Goal: Task Accomplishment & Management: Use online tool/utility

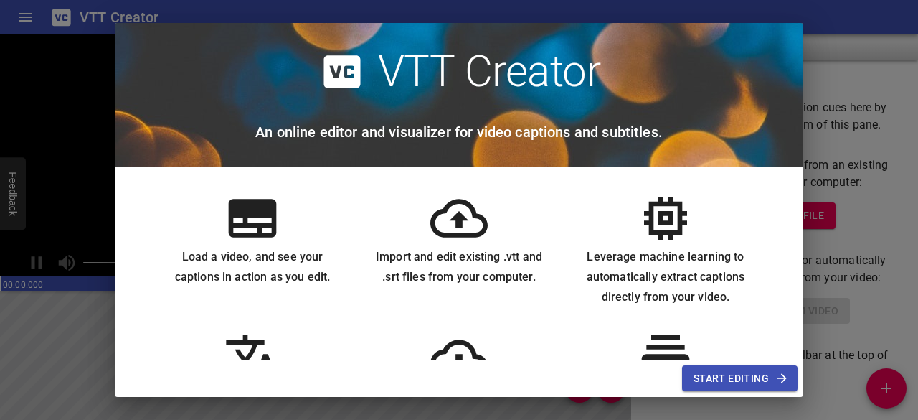
scroll to position [1, 0]
click at [753, 382] on span "Start Editing" at bounding box center [740, 378] width 93 height 18
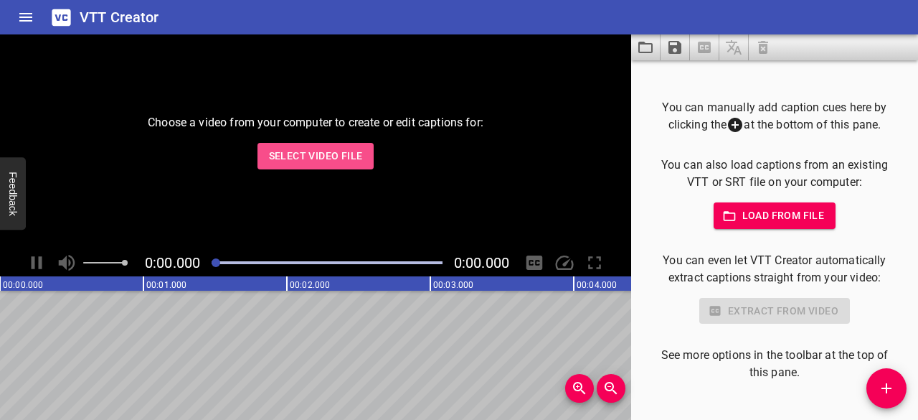
click at [344, 150] on span "Select Video File" at bounding box center [316, 156] width 94 height 18
click at [335, 167] on button "Select Video File" at bounding box center [316, 156] width 117 height 27
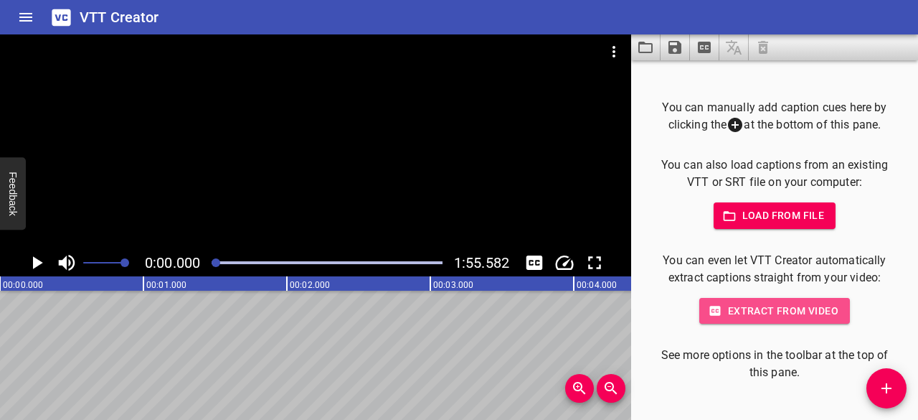
click at [756, 306] on span "Extract from video" at bounding box center [775, 311] width 128 height 18
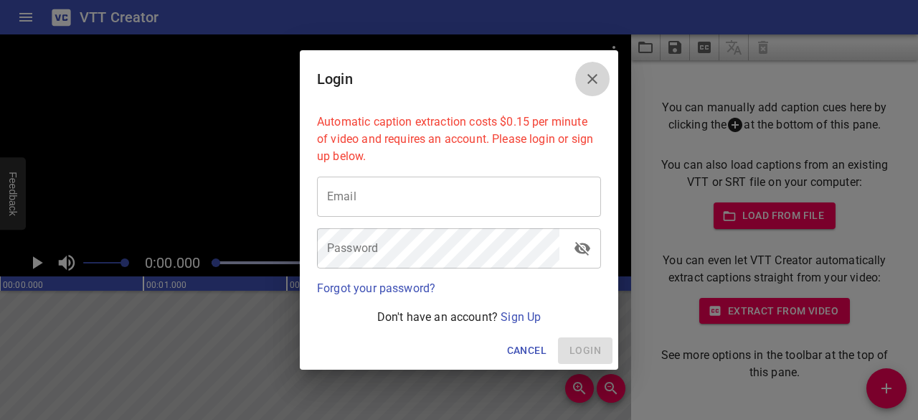
click at [598, 81] on icon "Close" at bounding box center [592, 78] width 17 height 17
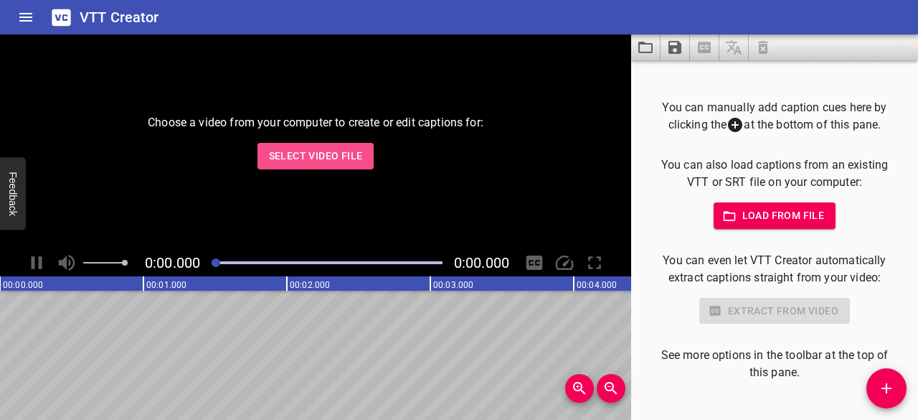
click at [346, 151] on span "Select Video File" at bounding box center [316, 156] width 94 height 18
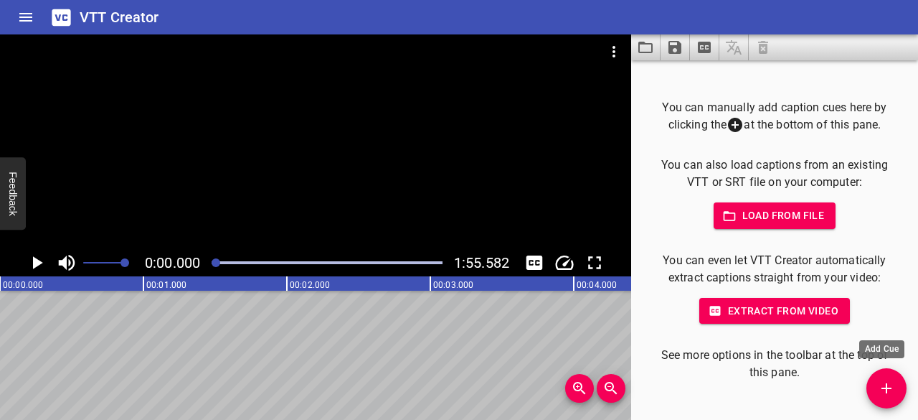
click at [897, 397] on span "Add Cue" at bounding box center [887, 387] width 40 height 17
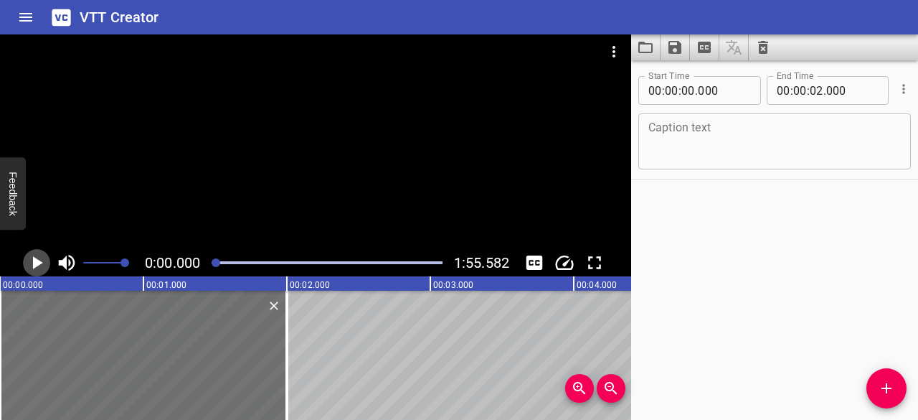
click at [32, 255] on icon "Play/Pause" at bounding box center [37, 263] width 22 height 22
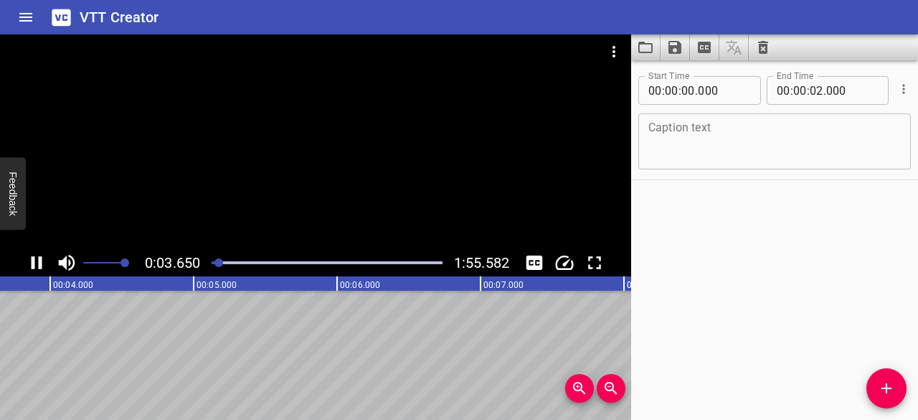
click at [37, 263] on icon "Play/Pause" at bounding box center [37, 263] width 22 height 22
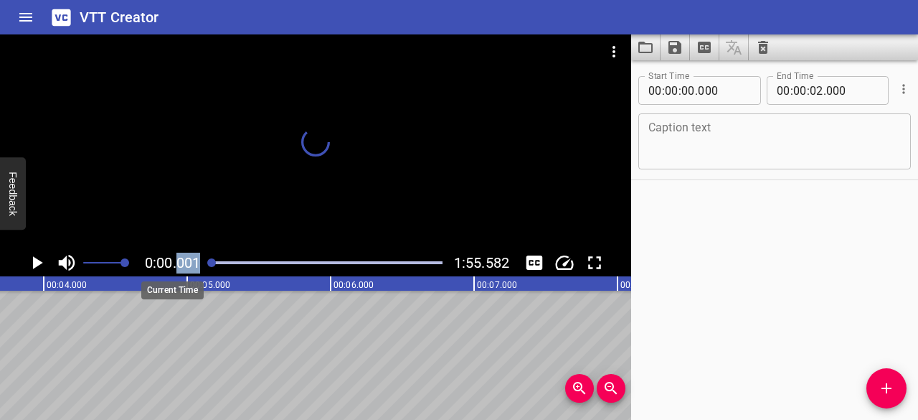
drag, startPoint x: 222, startPoint y: 263, endPoint x: 179, endPoint y: 265, distance: 42.3
click at [179, 265] on div "0:00.001 1:55.582" at bounding box center [315, 262] width 631 height 27
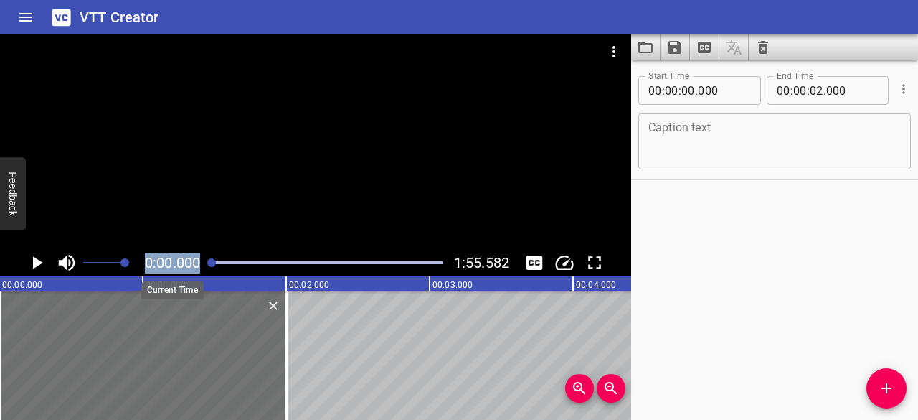
scroll to position [0, 0]
click at [36, 267] on icon "Play/Pause" at bounding box center [38, 262] width 10 height 13
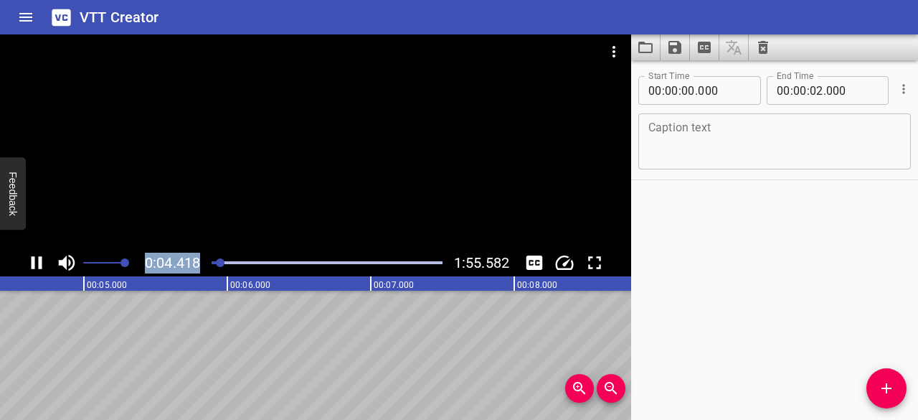
click at [31, 260] on icon "Play/Pause" at bounding box center [37, 263] width 22 height 22
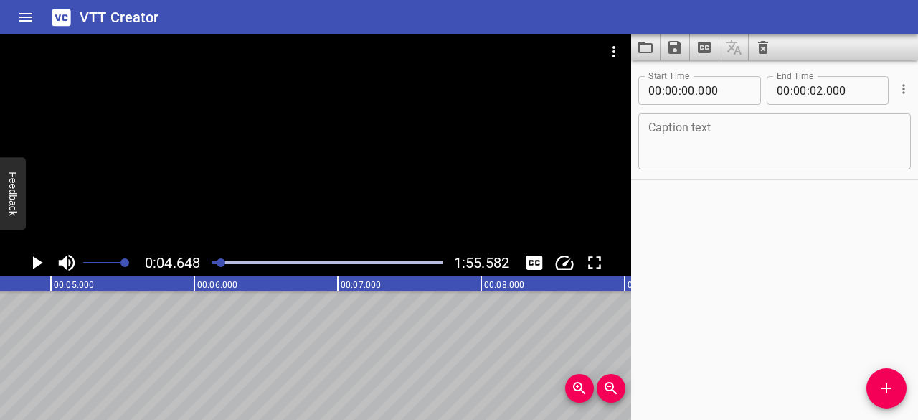
click at [761, 137] on textarea at bounding box center [774, 141] width 253 height 41
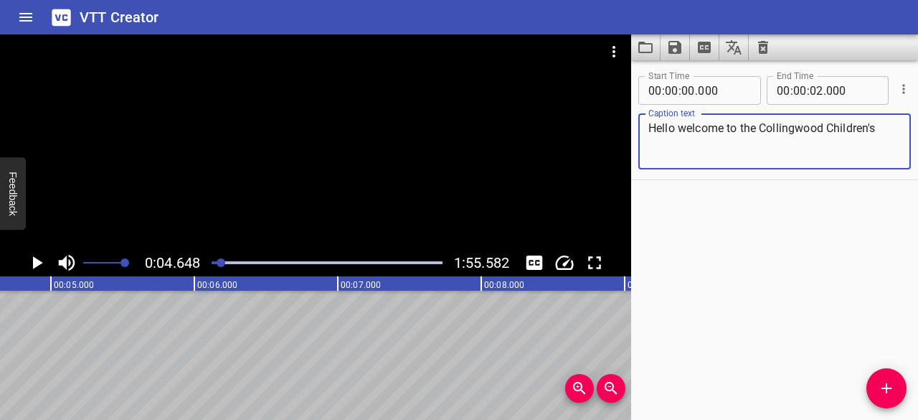
click at [674, 126] on textarea "Hello welcome to the Collingwood Children's" at bounding box center [774, 141] width 253 height 41
click at [885, 123] on textarea "Hello, welcome to the Collingwood Children's" at bounding box center [774, 141] width 253 height 41
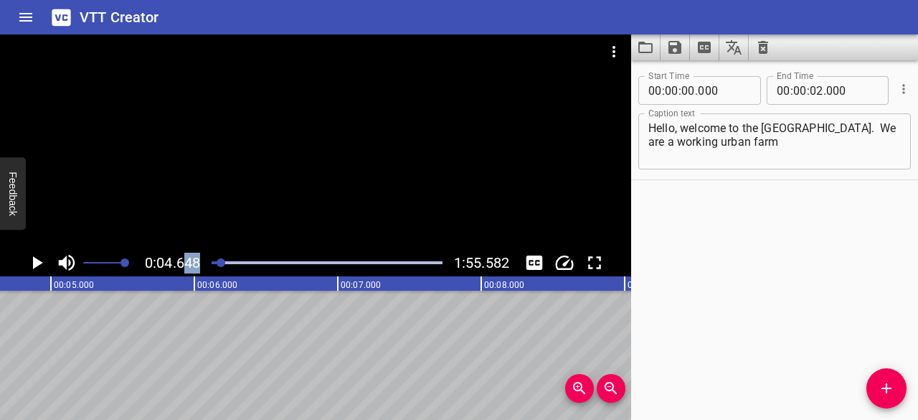
drag, startPoint x: 222, startPoint y: 260, endPoint x: 176, endPoint y: 256, distance: 46.1
click at [176, 256] on div "0:04.648 1:55.582" at bounding box center [315, 262] width 631 height 27
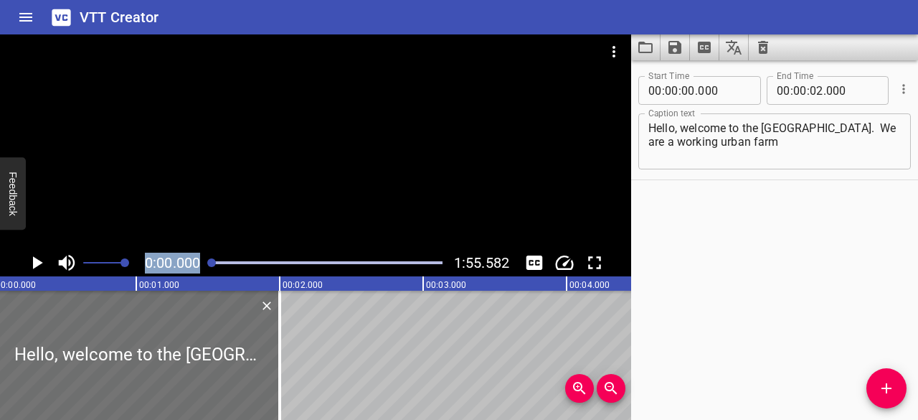
scroll to position [0, 0]
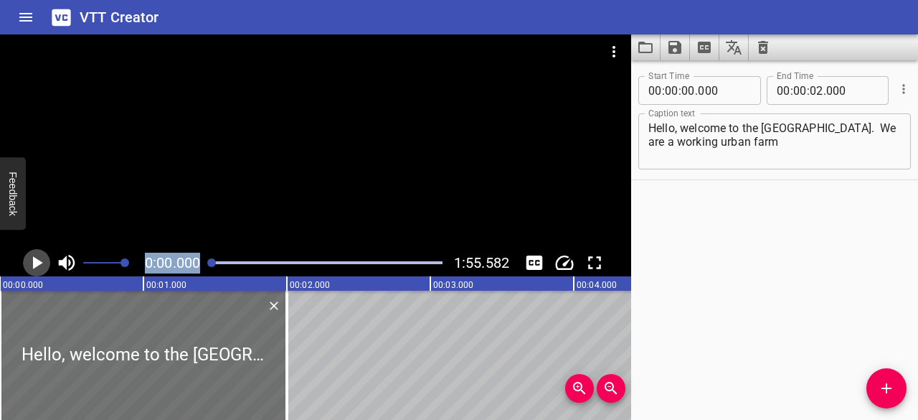
click at [40, 265] on icon "Play/Pause" at bounding box center [37, 263] width 22 height 22
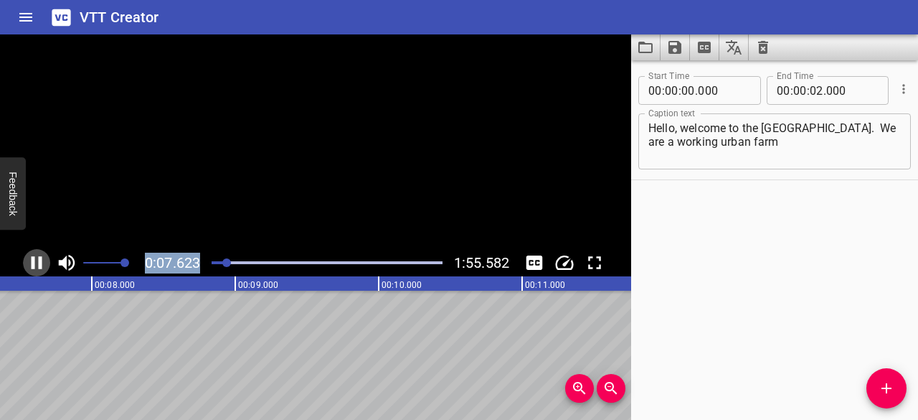
click at [36, 262] on icon "Play/Pause" at bounding box center [37, 263] width 22 height 22
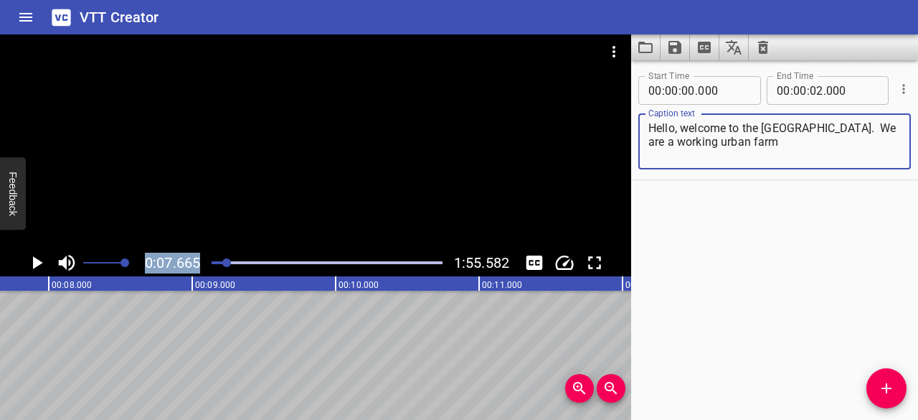
click at [851, 148] on textarea "Hello, welcome to the Collingwood Children's Farm. We are a working urban farm" at bounding box center [774, 141] width 253 height 41
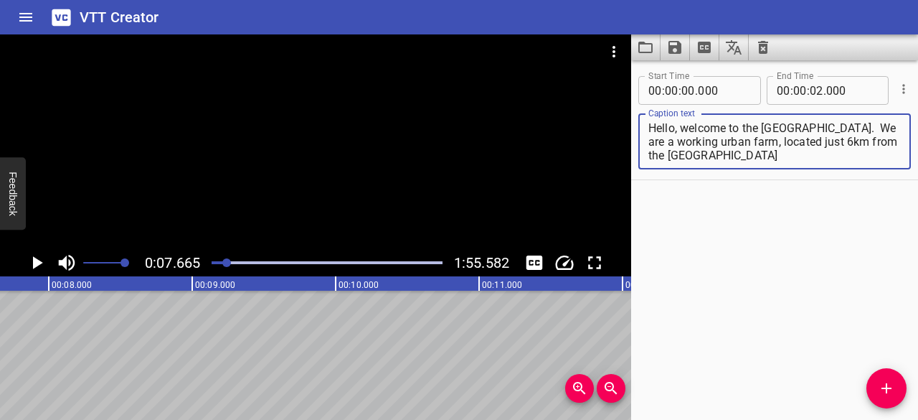
click at [34, 262] on icon "Play/Pause" at bounding box center [38, 262] width 10 height 13
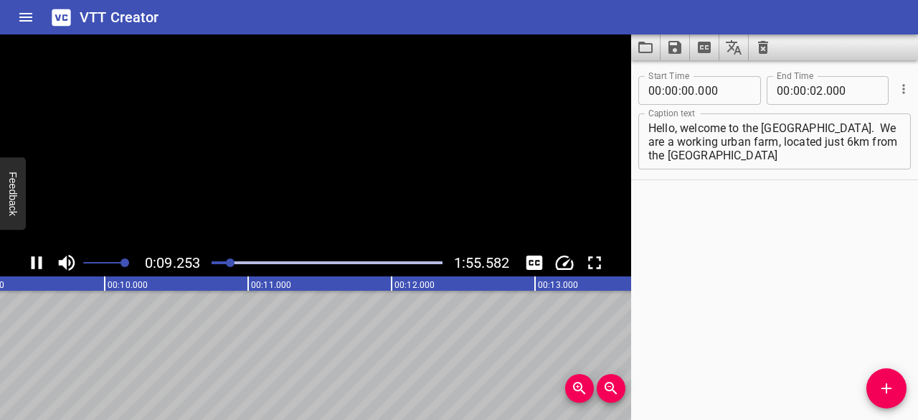
click at [34, 262] on icon "Play/Pause" at bounding box center [37, 262] width 11 height 13
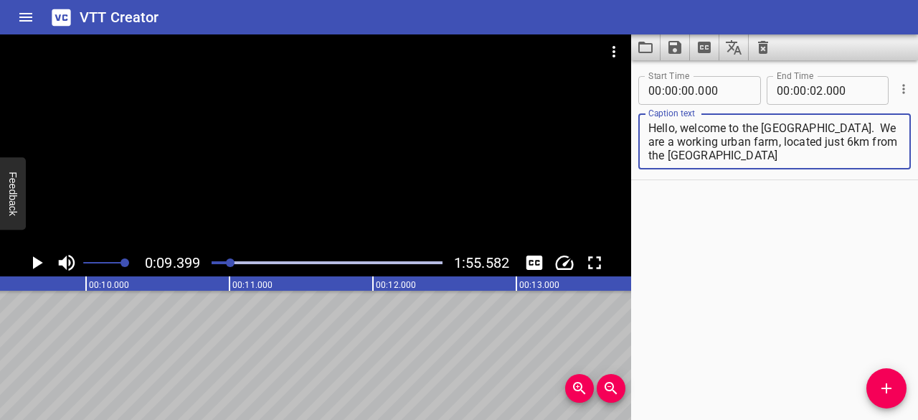
click at [227, 259] on div at bounding box center [327, 263] width 248 height 20
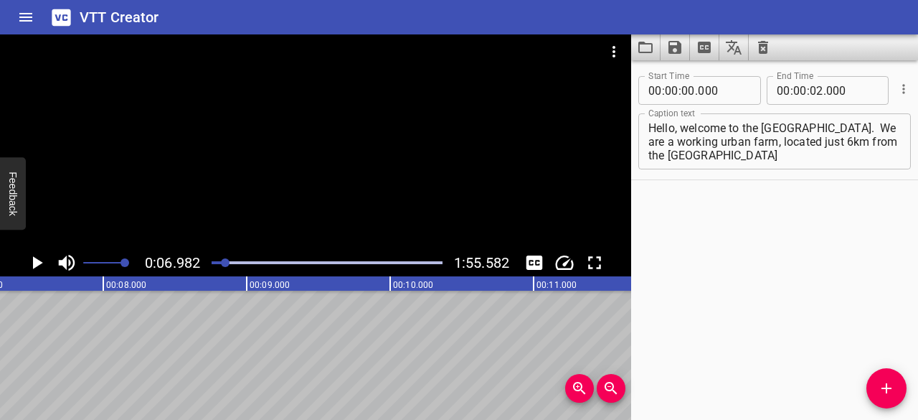
scroll to position [0, 1001]
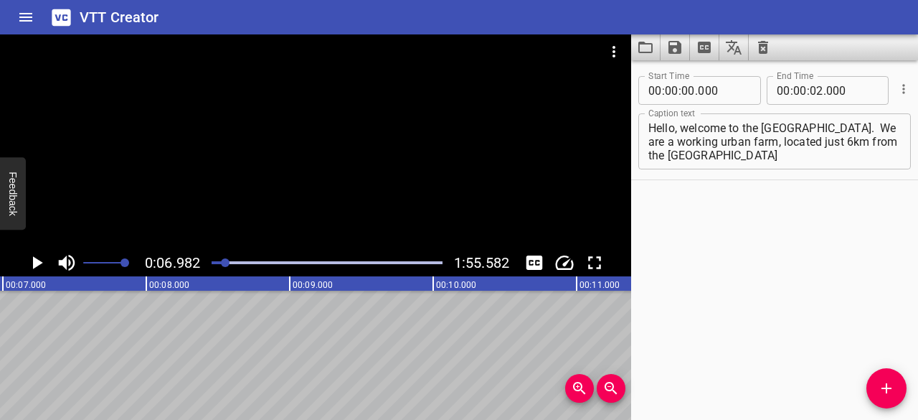
click at [29, 260] on icon "Play/Pause" at bounding box center [37, 263] width 22 height 22
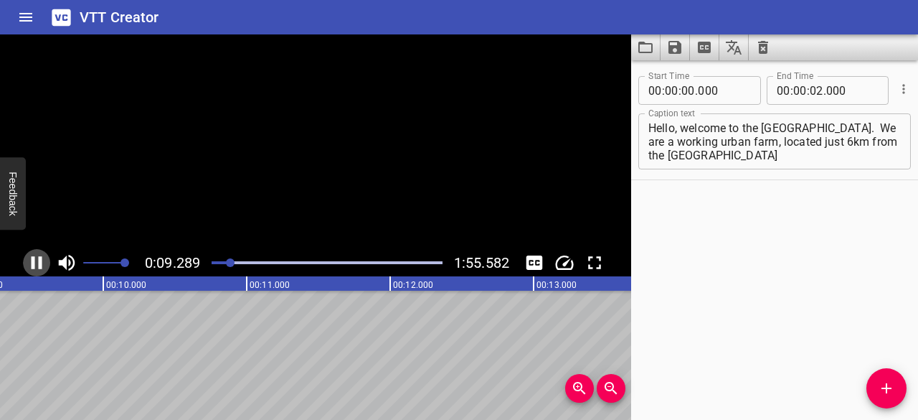
click at [29, 260] on icon "Play/Pause" at bounding box center [37, 263] width 22 height 22
click at [829, 154] on textarea "Hello, welcome to the Collingwood Children's Farm. We are a working urban farm,…" at bounding box center [774, 141] width 253 height 41
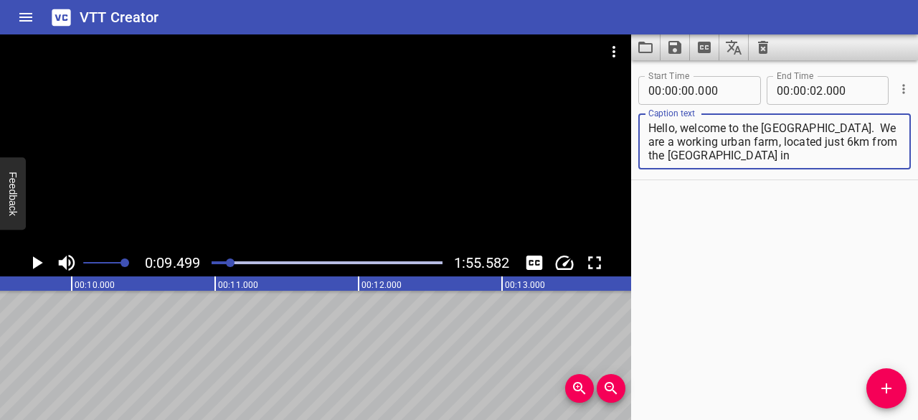
scroll to position [13, 0]
drag, startPoint x: 867, startPoint y: 158, endPoint x: 679, endPoint y: 142, distance: 188.6
click at [679, 142] on textarea "Hello, welcome to the Collingwood Children's Farm. We are a working urban farm,…" at bounding box center [774, 141] width 253 height 41
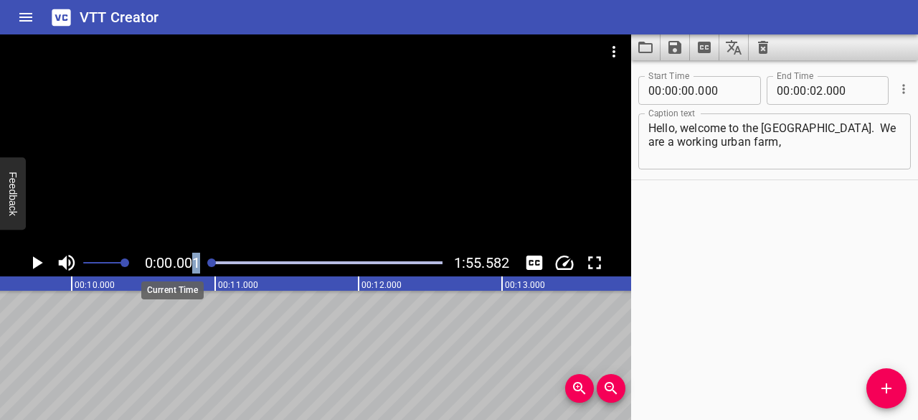
drag, startPoint x: 231, startPoint y: 259, endPoint x: 191, endPoint y: 262, distance: 40.3
click at [191, 262] on div "0:00.001 1:55.582" at bounding box center [315, 262] width 631 height 27
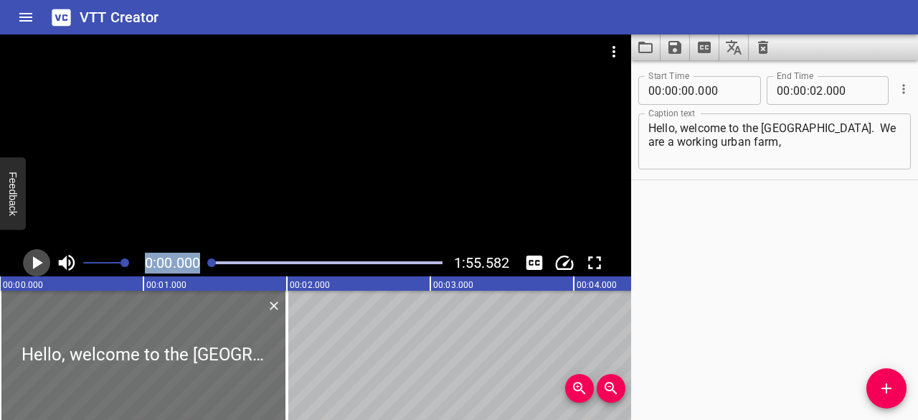
click at [34, 259] on icon "Play/Pause" at bounding box center [38, 262] width 10 height 13
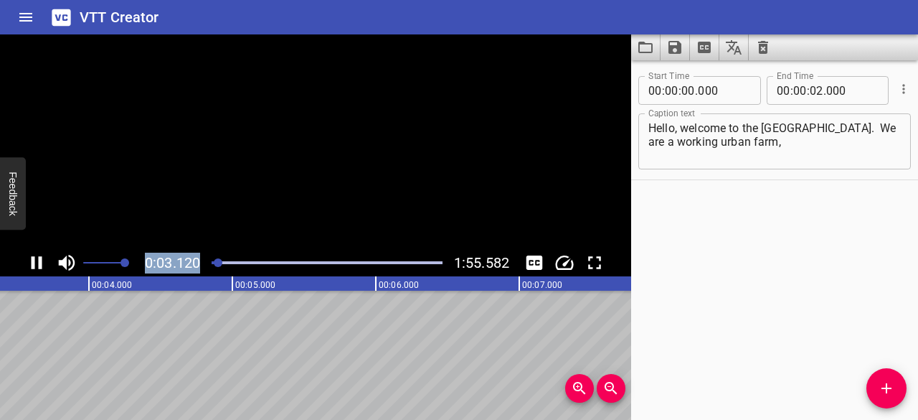
click at [34, 259] on icon "Play/Pause" at bounding box center [37, 262] width 11 height 13
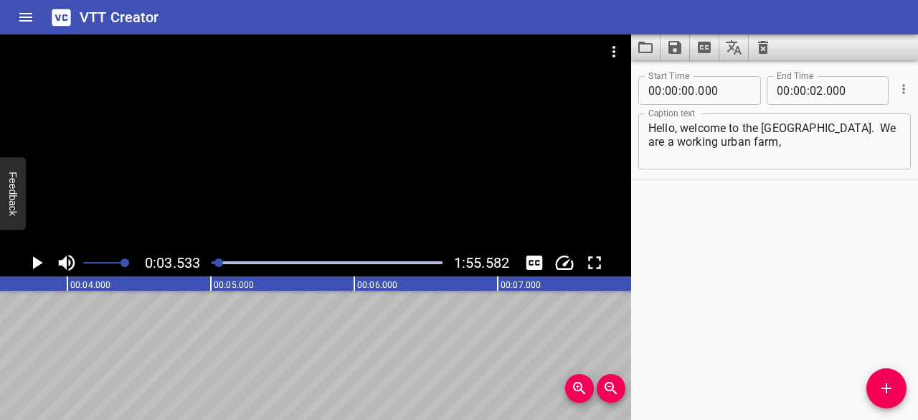
click at [859, 148] on textarea "Hello, welcome to the Collingwood Children's Farm. We are a working urban farm," at bounding box center [774, 141] width 253 height 41
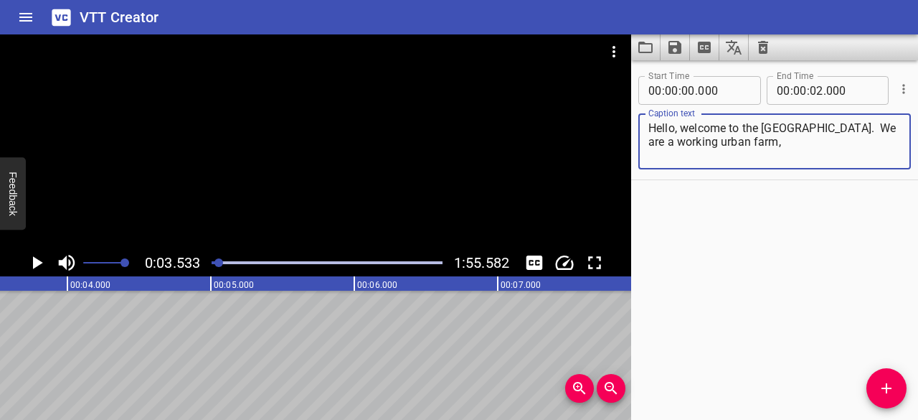
paste textarea "located just 6km from the CBD in Melbourne on the banks of the Birrarung."
drag, startPoint x: 868, startPoint y: 154, endPoint x: 737, endPoint y: 140, distance: 131.3
click at [737, 140] on textarea "Hello, welcome to the Collingwood Children's Farm. We are a working urban farm,…" at bounding box center [774, 141] width 253 height 41
type textarea "Hello, welcome to the Collingwood Children's Farm."
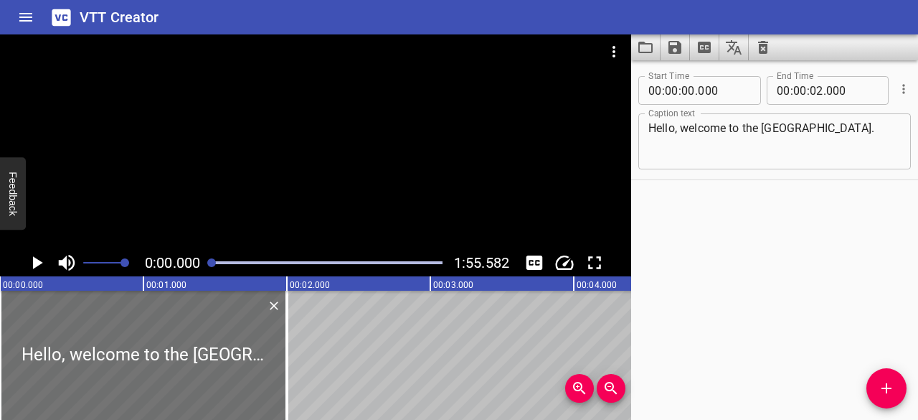
drag, startPoint x: 218, startPoint y: 262, endPoint x: 207, endPoint y: 263, distance: 10.8
click at [207, 263] on div at bounding box center [327, 263] width 248 height 20
click at [39, 264] on icon "Play/Pause" at bounding box center [38, 262] width 10 height 13
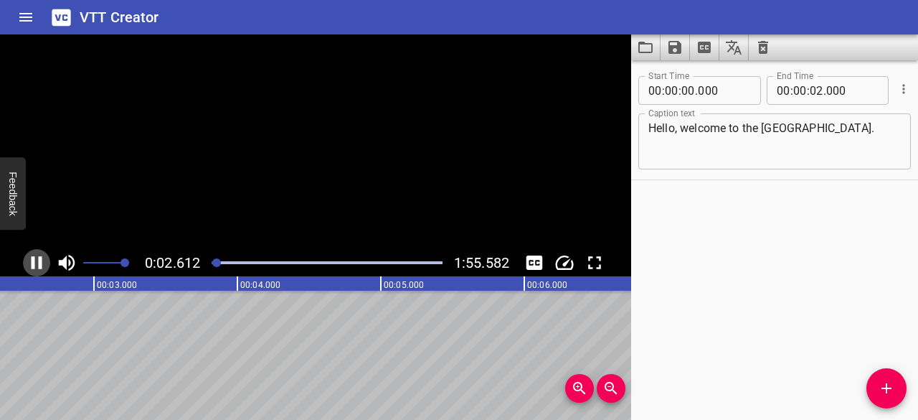
click at [39, 264] on icon "Play/Pause" at bounding box center [37, 262] width 11 height 13
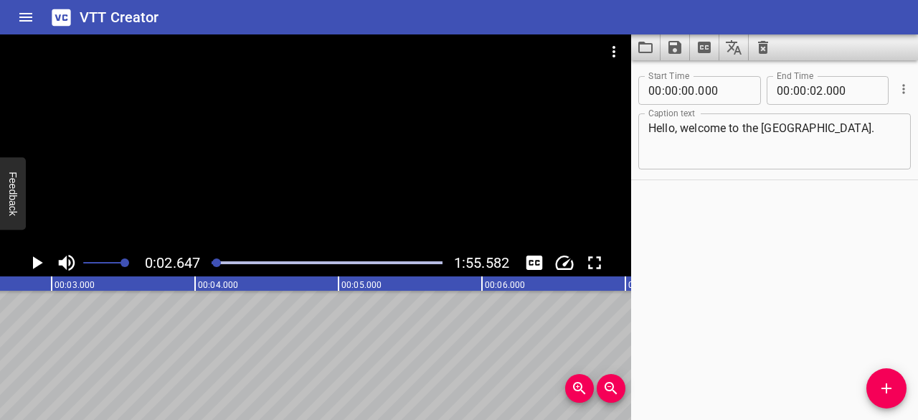
scroll to position [0, 379]
click at [857, 95] on input "number" at bounding box center [852, 90] width 52 height 29
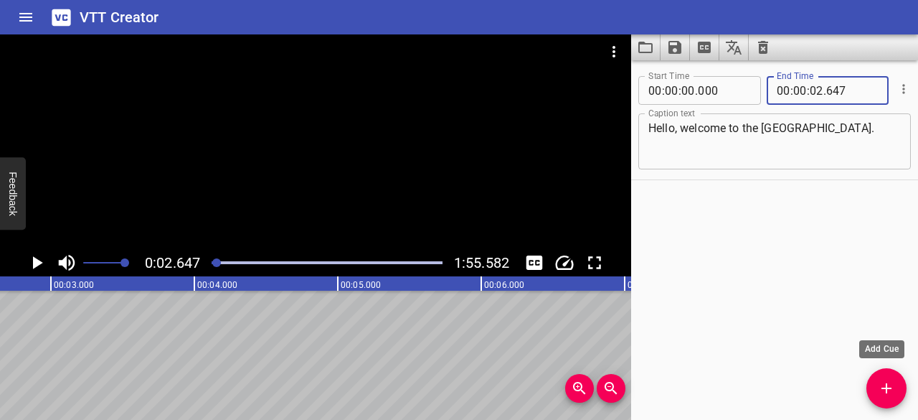
type input "647"
click at [885, 382] on icon "Add Cue" at bounding box center [886, 387] width 17 height 17
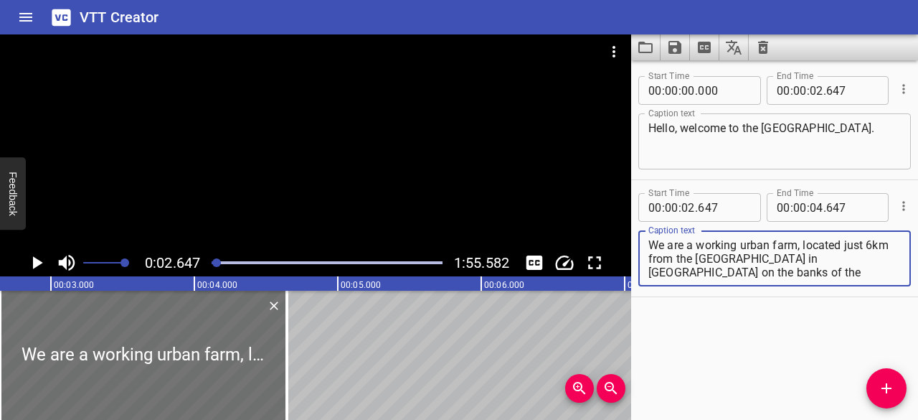
drag, startPoint x: 780, startPoint y: 273, endPoint x: 697, endPoint y: 257, distance: 84.8
click at [697, 257] on textarea "We are a working urban farm, located just 6km from the CBD in Melbourne on the …" at bounding box center [774, 258] width 253 height 41
type textarea "We are a working urban farm, located just 6km from the"
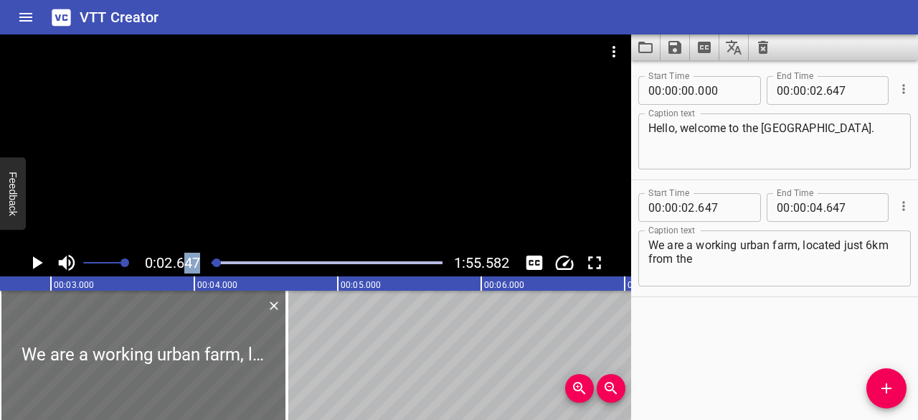
drag, startPoint x: 214, startPoint y: 260, endPoint x: 183, endPoint y: 257, distance: 31.8
click at [183, 257] on div "0:02.647 1:55.582" at bounding box center [315, 262] width 631 height 27
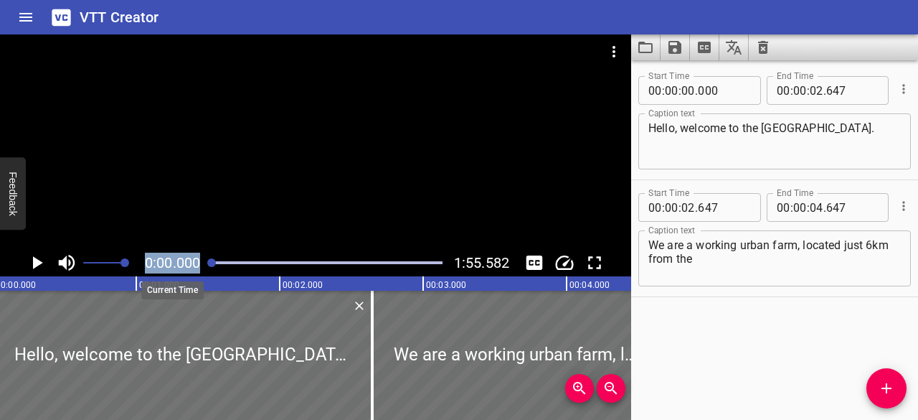
scroll to position [0, 0]
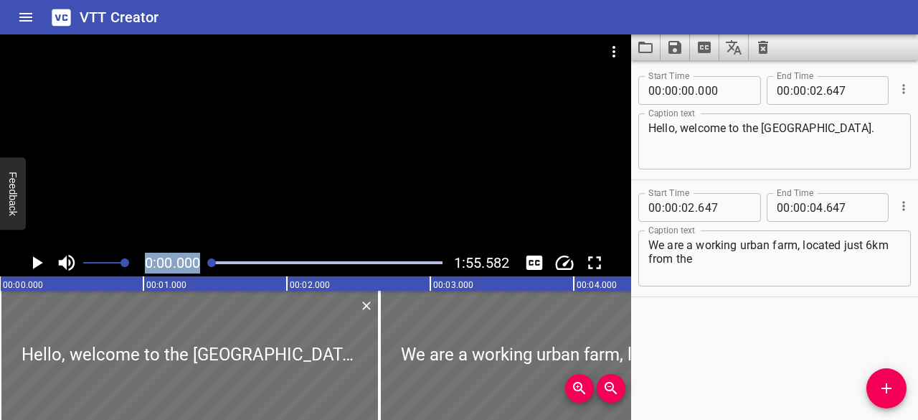
click at [42, 262] on icon "Play/Pause" at bounding box center [37, 263] width 22 height 22
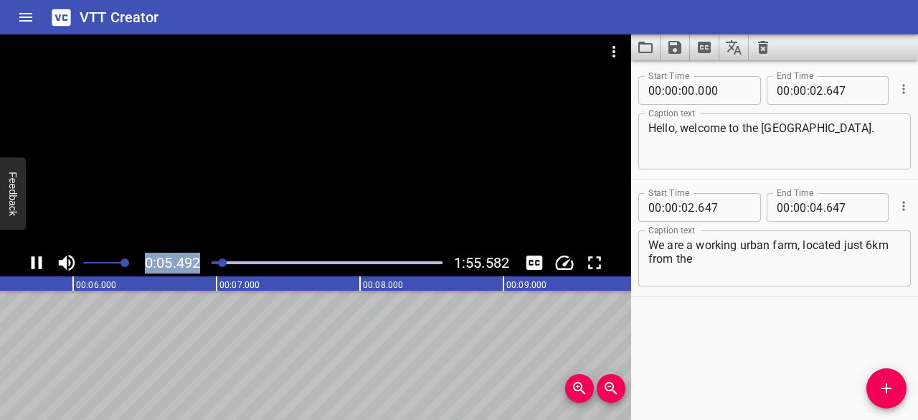
click at [36, 260] on icon "Play/Pause" at bounding box center [37, 263] width 22 height 22
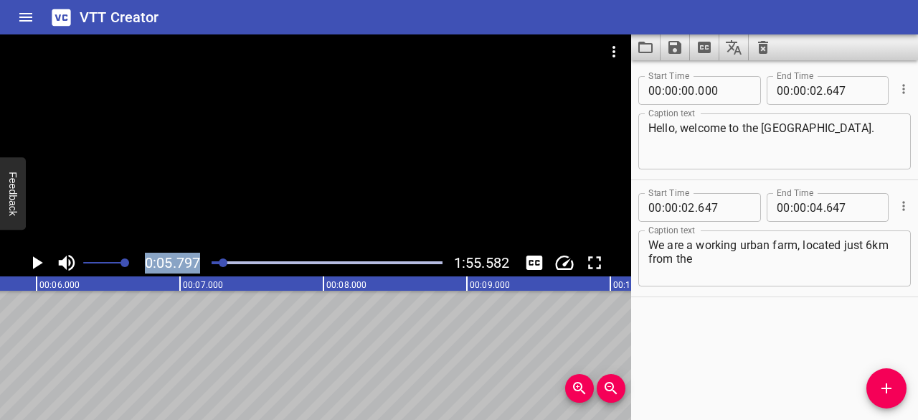
scroll to position [0, 831]
click at [36, 260] on icon "Play/Pause" at bounding box center [38, 262] width 10 height 13
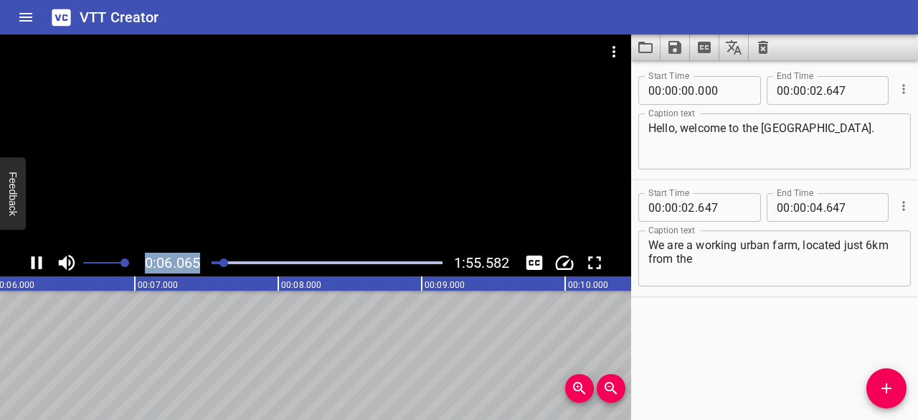
click at [36, 260] on icon "Play/Pause" at bounding box center [37, 263] width 22 height 22
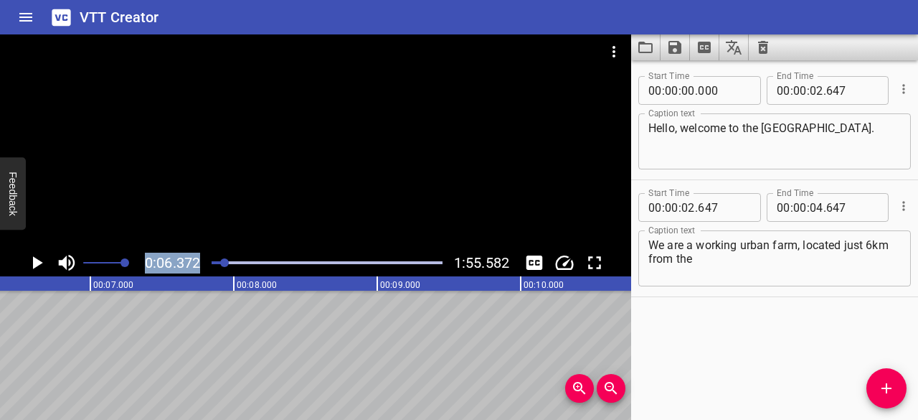
click at [36, 260] on icon "Play/Pause" at bounding box center [38, 262] width 10 height 13
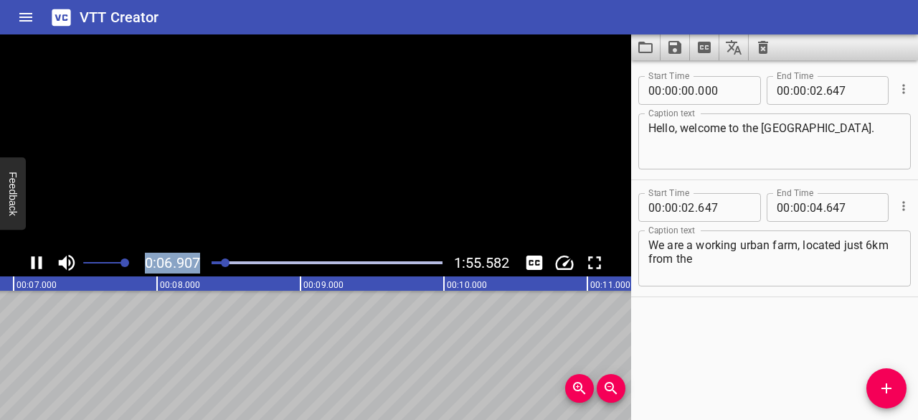
click at [36, 260] on icon "Play/Pause" at bounding box center [37, 263] width 22 height 22
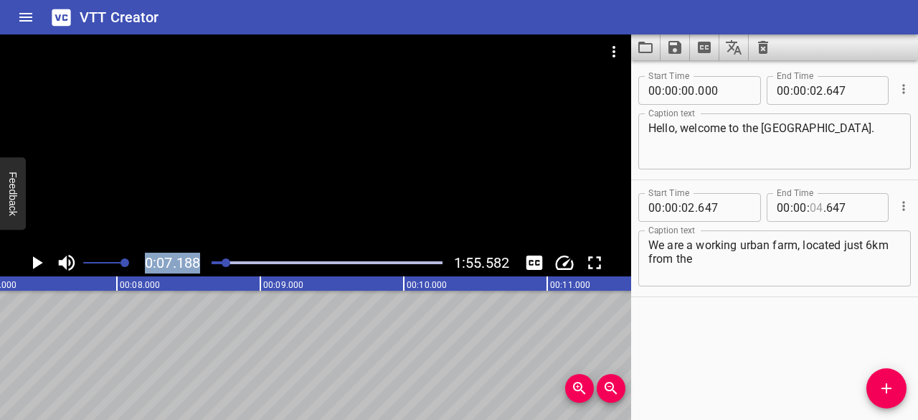
click at [812, 206] on input "number" at bounding box center [817, 207] width 14 height 29
type input "04"
click at [900, 207] on icon "Cue Options" at bounding box center [904, 206] width 14 height 14
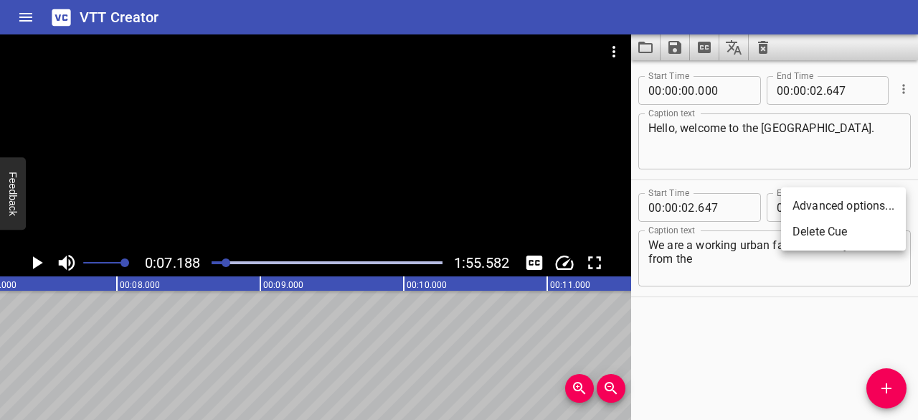
click at [813, 266] on div at bounding box center [459, 210] width 918 height 420
click at [823, 205] on span "." at bounding box center [824, 207] width 3 height 29
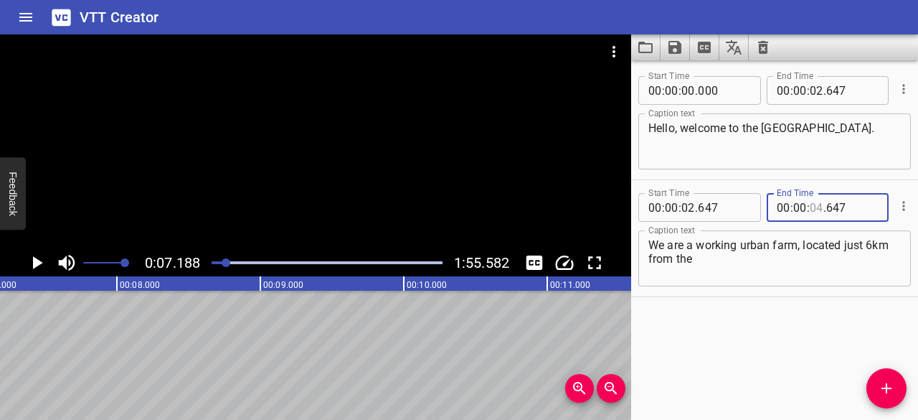
click at [817, 207] on input "number" at bounding box center [817, 207] width 14 height 29
type input "07"
type input "000"
click at [728, 320] on div "Start Time 00 : 00 : 00 . 000 Start Time End Time 00 : 00 : 02 . 647 End Time C…" at bounding box center [774, 239] width 287 height 359
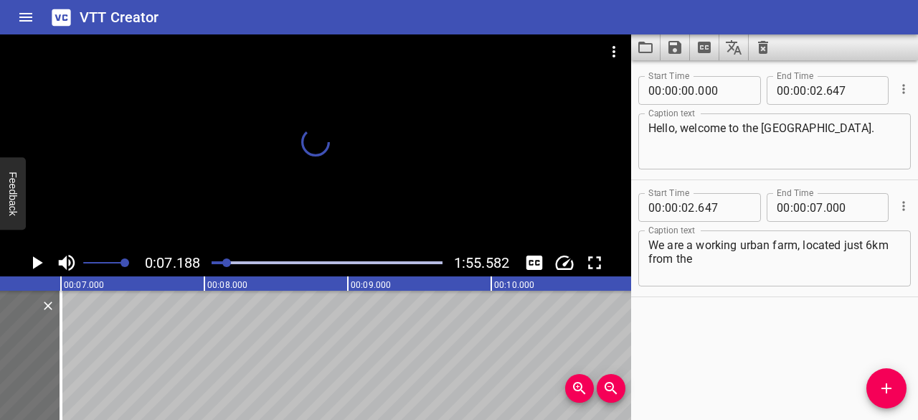
drag, startPoint x: 231, startPoint y: 262, endPoint x: 208, endPoint y: 261, distance: 23.0
click at [208, 261] on div at bounding box center [327, 263] width 248 height 20
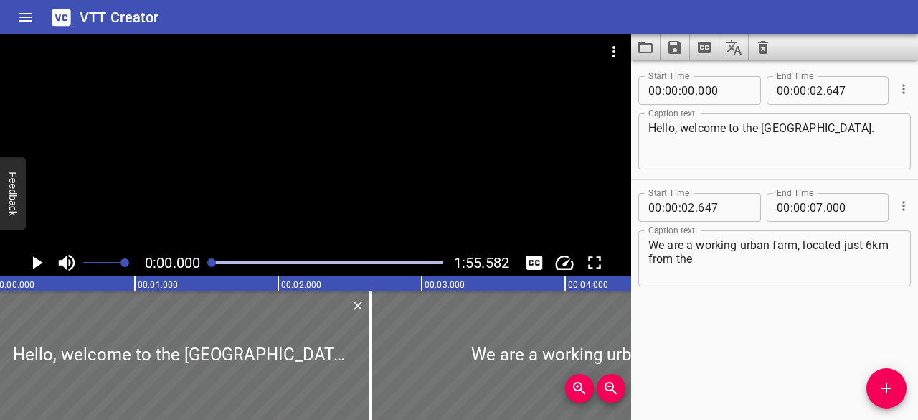
scroll to position [0, 0]
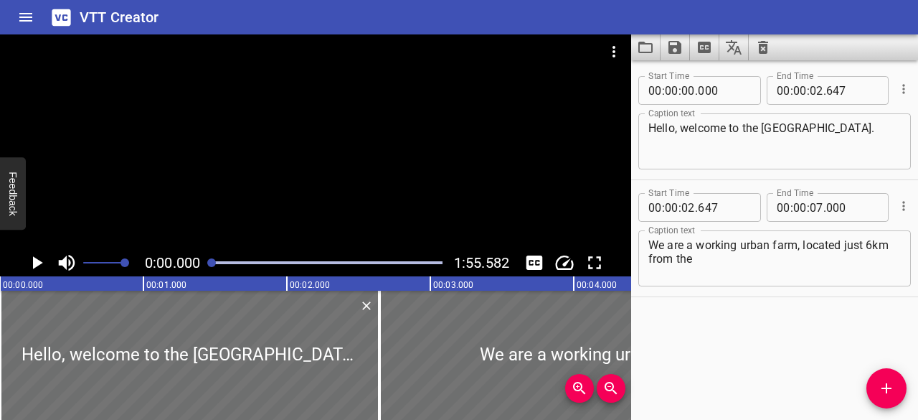
click at [39, 260] on icon "Play/Pause" at bounding box center [38, 262] width 10 height 13
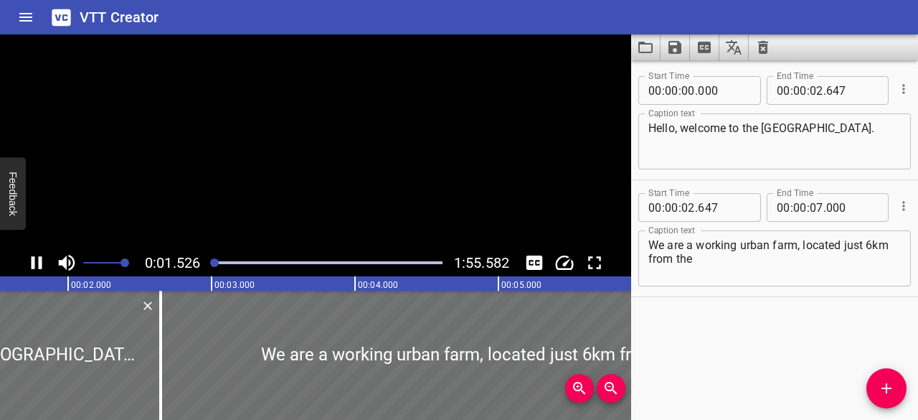
click at [39, 260] on icon "Play/Pause" at bounding box center [37, 262] width 11 height 13
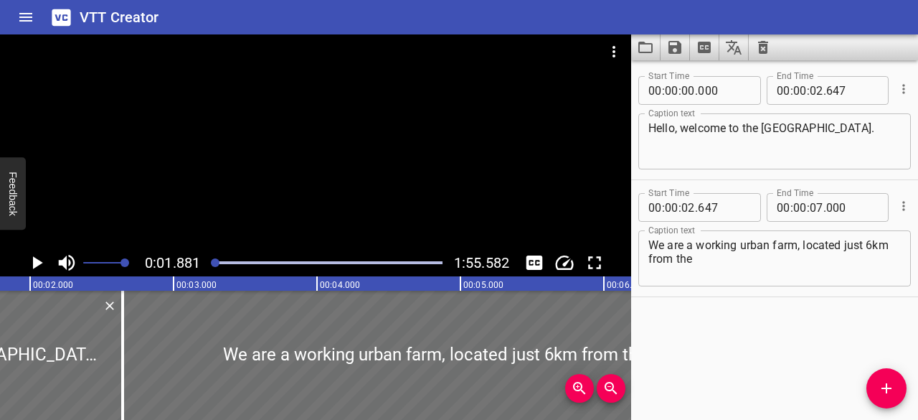
scroll to position [0, 270]
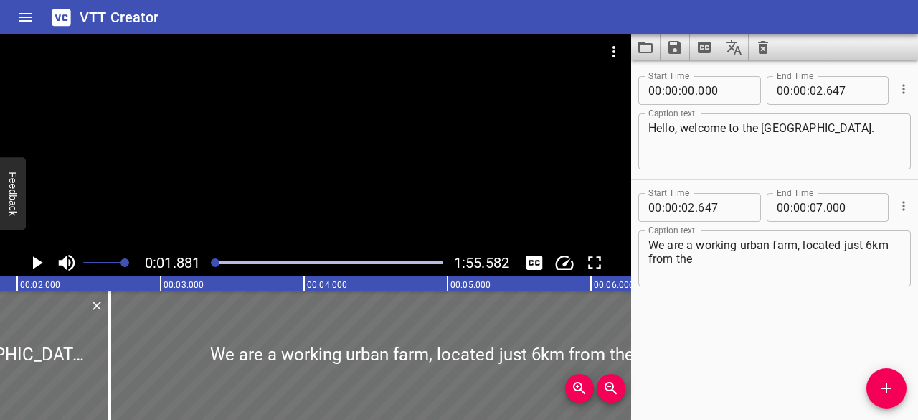
click at [39, 260] on icon "Play/Pause" at bounding box center [38, 262] width 10 height 13
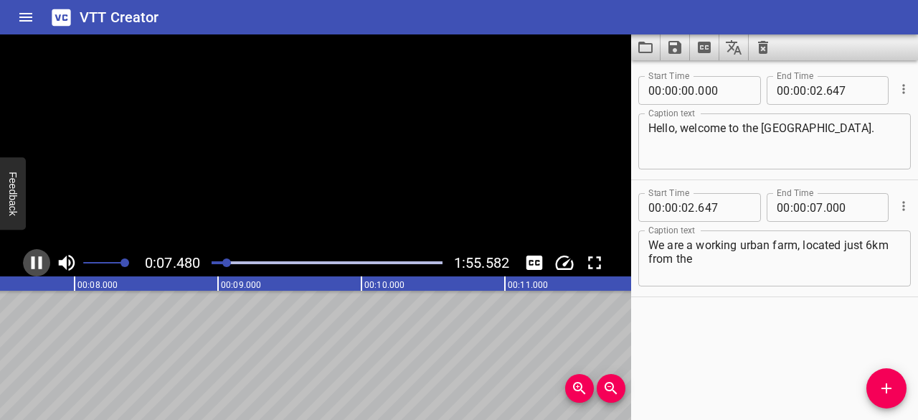
click at [39, 260] on icon "Play/Pause" at bounding box center [37, 262] width 11 height 13
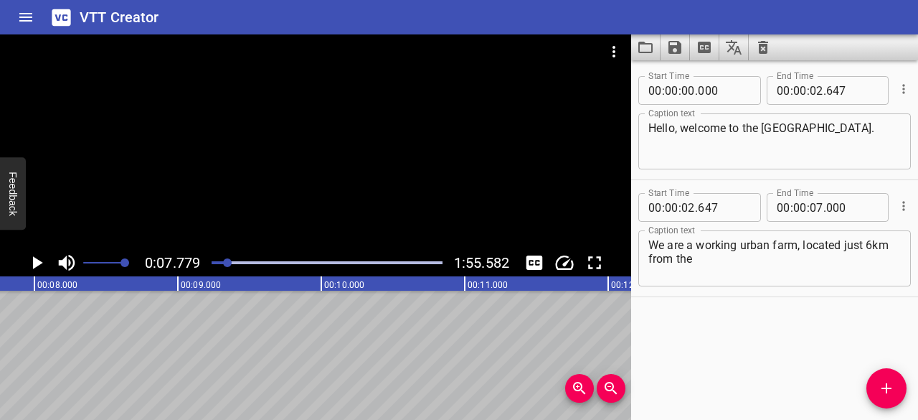
scroll to position [0, 1116]
click at [897, 195] on div at bounding box center [903, 205] width 16 height 37
click at [897, 204] on icon "Cue Options" at bounding box center [904, 206] width 14 height 14
click at [838, 322] on div at bounding box center [459, 210] width 918 height 420
click at [877, 379] on span "Add Cue" at bounding box center [887, 387] width 40 height 17
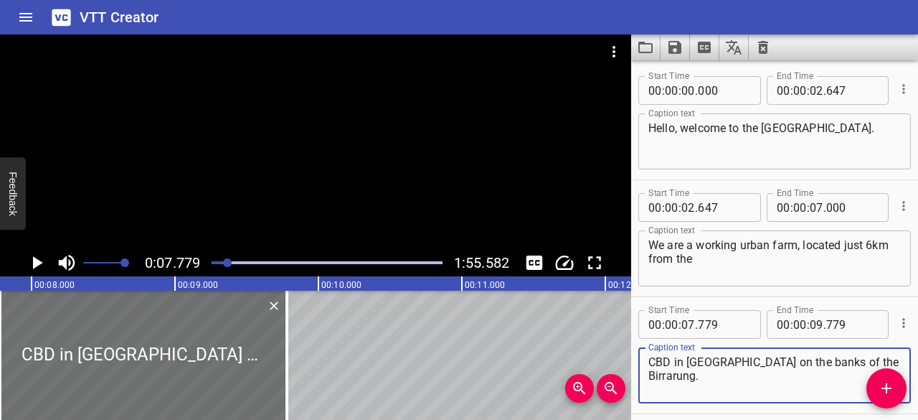
type textarea "CBD in Melbourne on the banks of the Birrarung."
click at [28, 255] on icon "Play/Pause" at bounding box center [37, 263] width 22 height 22
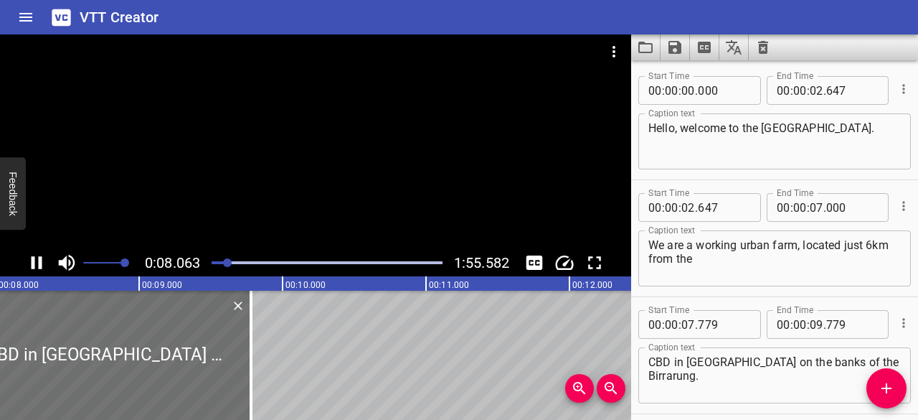
scroll to position [59, 0]
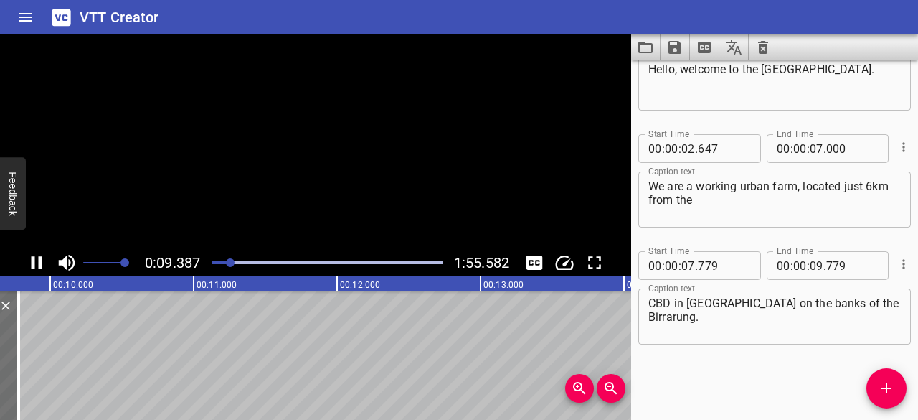
click at [28, 255] on icon "Play/Pause" at bounding box center [37, 263] width 22 height 22
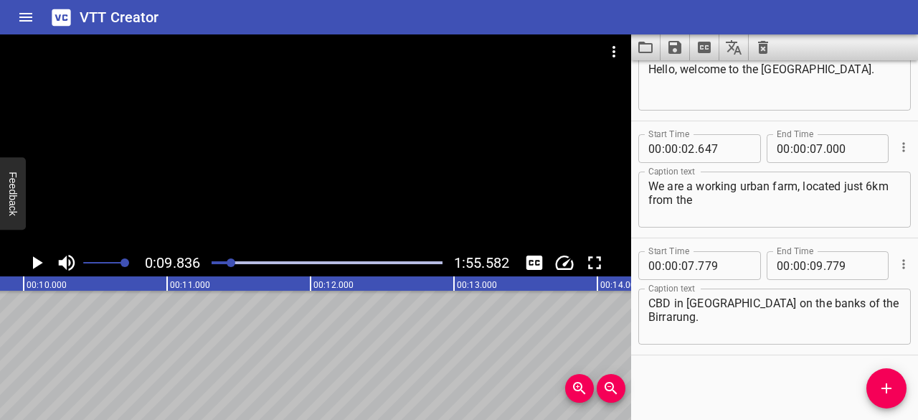
click at [28, 255] on icon "Play/Pause" at bounding box center [37, 263] width 22 height 22
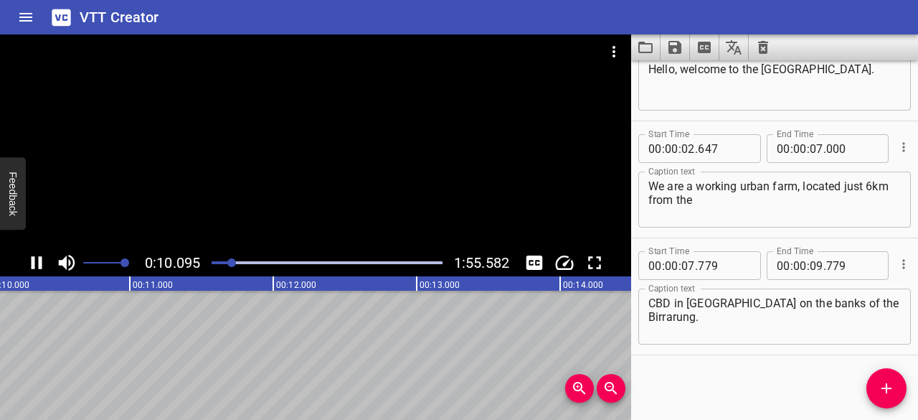
click at [28, 255] on icon "Play/Pause" at bounding box center [37, 263] width 22 height 22
click at [815, 265] on input "number" at bounding box center [817, 265] width 14 height 29
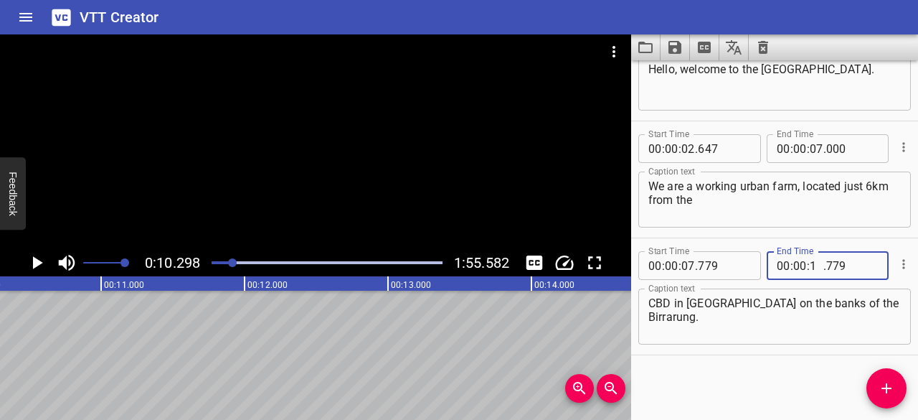
type input "10"
type input "000"
click at [823, 262] on span "." at bounding box center [824, 265] width 3 height 29
click at [831, 265] on input "number" at bounding box center [852, 265] width 52 height 29
type input "298"
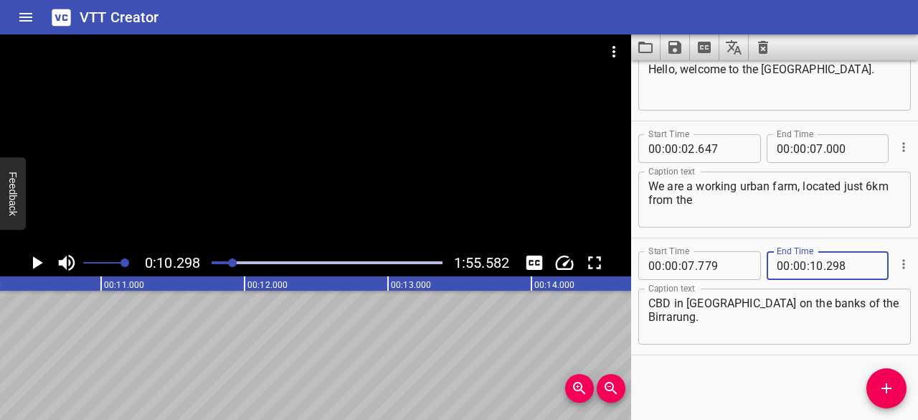
click at [781, 361] on div "Start Time 00 : 00 : 00 . 000 Start Time End Time 00 : 00 : 02 . 647 End Time C…" at bounding box center [774, 239] width 287 height 359
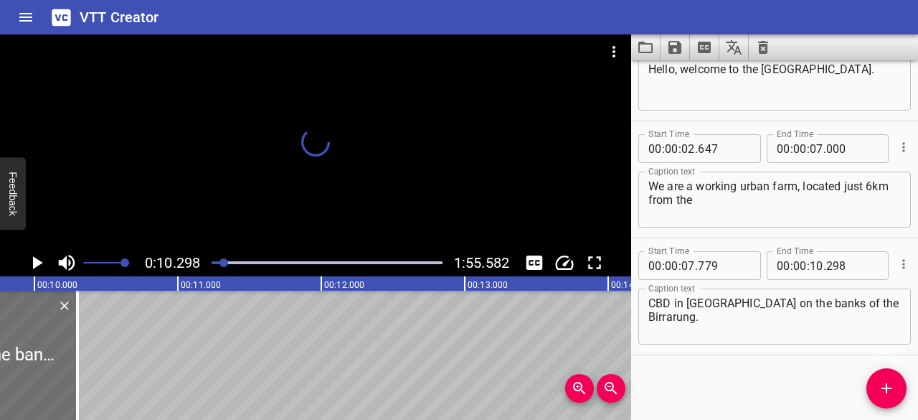
click at [224, 264] on div at bounding box center [224, 262] width 9 height 9
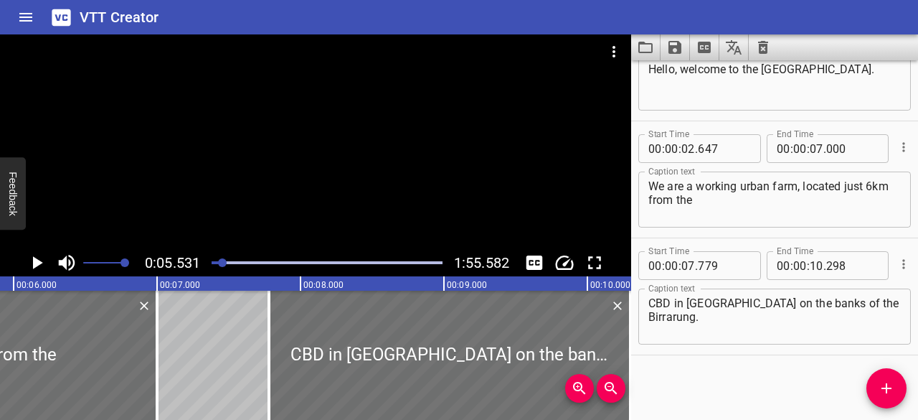
scroll to position [0, 793]
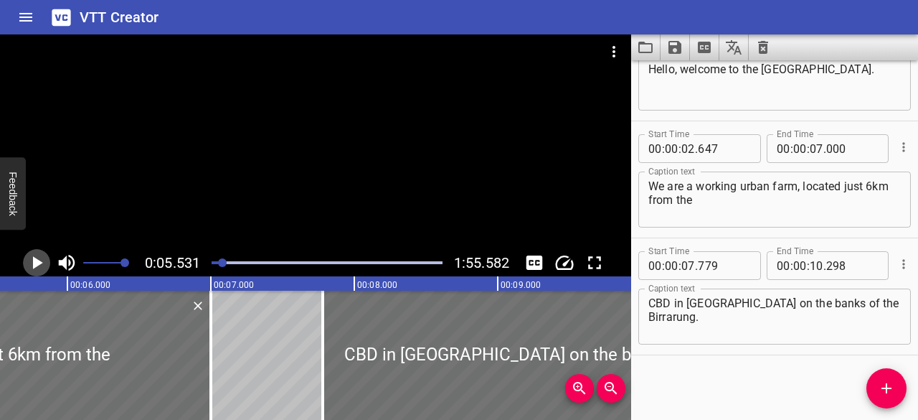
click at [47, 255] on icon "Play/Pause" at bounding box center [37, 263] width 22 height 22
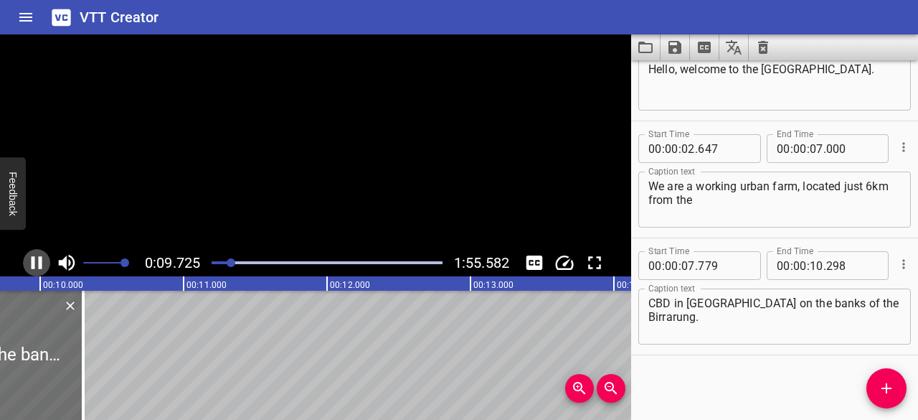
click at [47, 255] on icon "Play/Pause" at bounding box center [37, 263] width 22 height 22
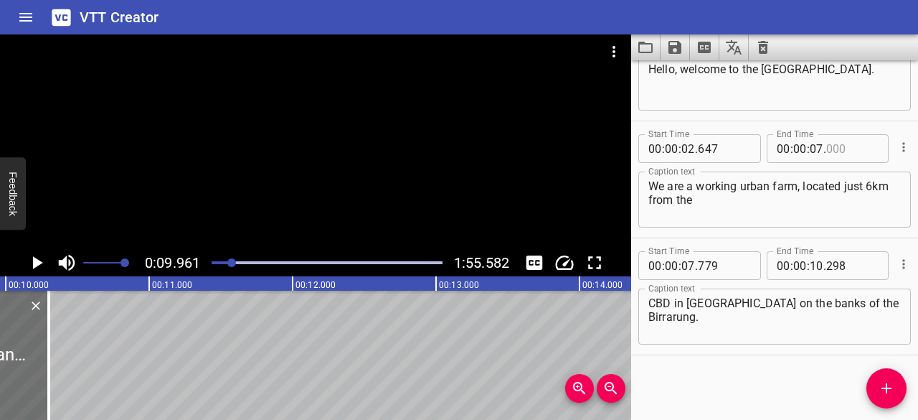
click at [839, 148] on input "number" at bounding box center [852, 148] width 52 height 29
type input "779"
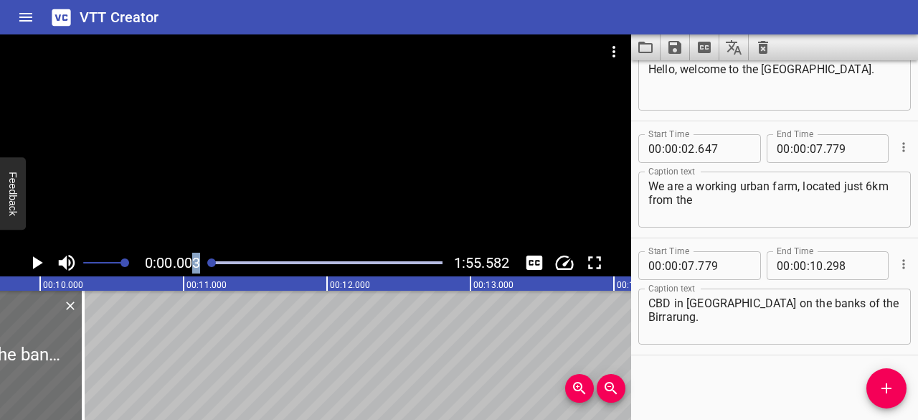
drag, startPoint x: 233, startPoint y: 259, endPoint x: 186, endPoint y: 260, distance: 47.4
click at [186, 260] on div "0:00.003 1:55.582" at bounding box center [315, 262] width 631 height 27
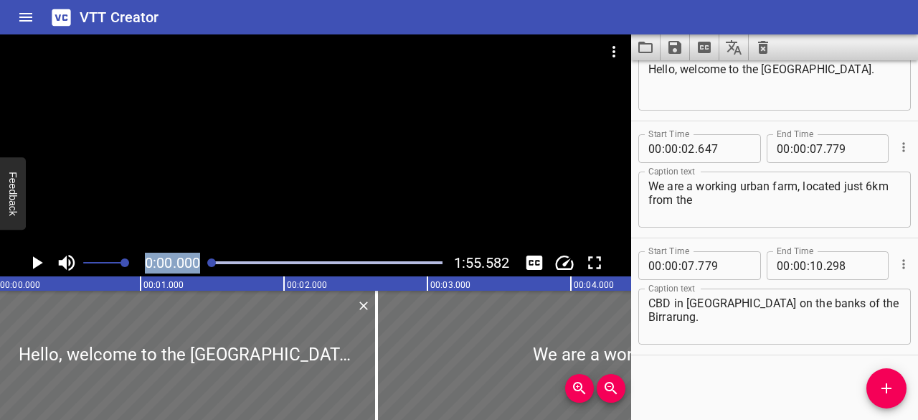
scroll to position [0, 0]
click at [44, 261] on icon "Play/Pause" at bounding box center [37, 263] width 22 height 22
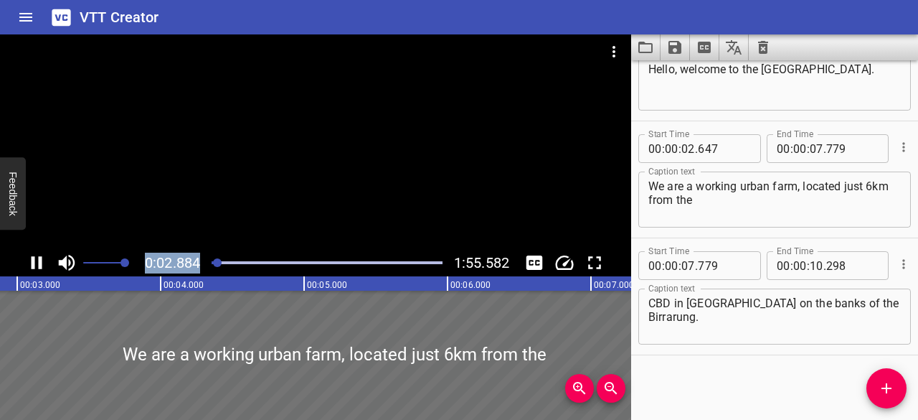
click at [44, 265] on icon "Play/Pause" at bounding box center [37, 263] width 22 height 22
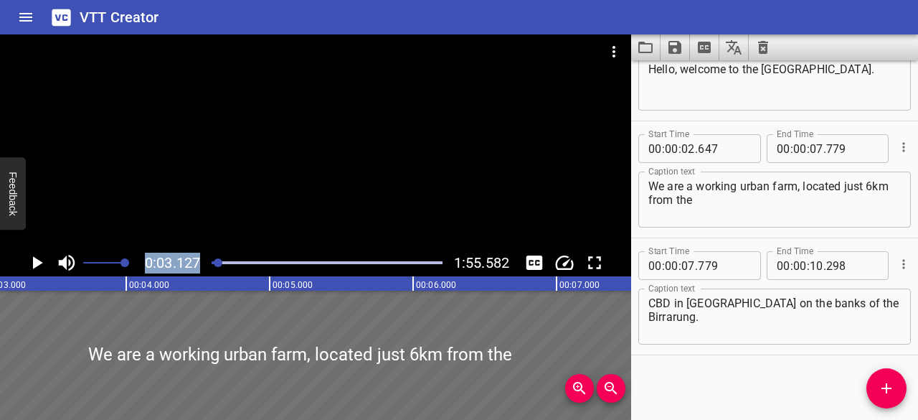
scroll to position [0, 448]
click at [44, 265] on icon "Play/Pause" at bounding box center [37, 263] width 22 height 22
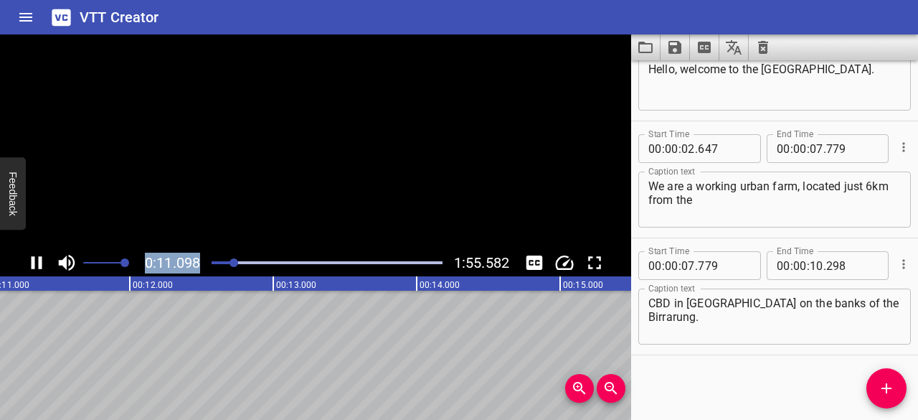
click at [44, 265] on icon "Play/Pause" at bounding box center [37, 263] width 22 height 22
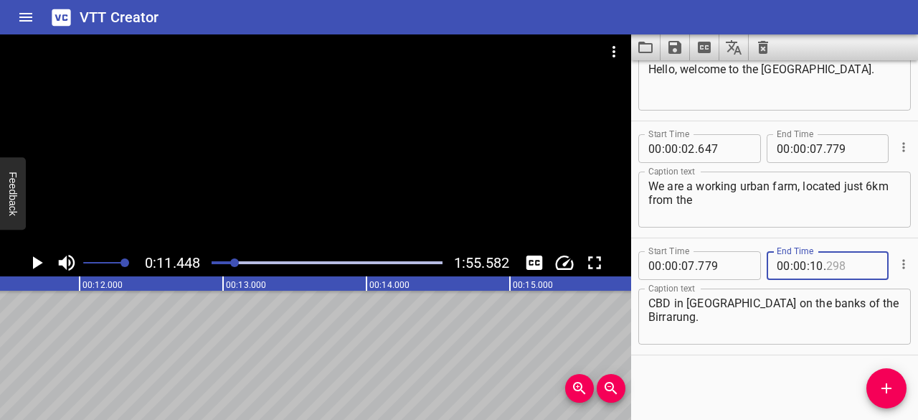
click at [839, 267] on input "number" at bounding box center [852, 265] width 52 height 29
type input "296"
click at [891, 397] on button "Add Cue" at bounding box center [887, 388] width 40 height 40
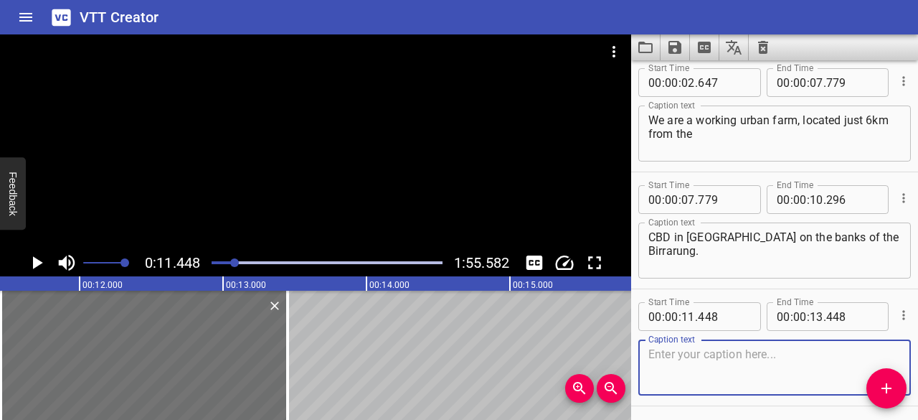
scroll to position [143, 0]
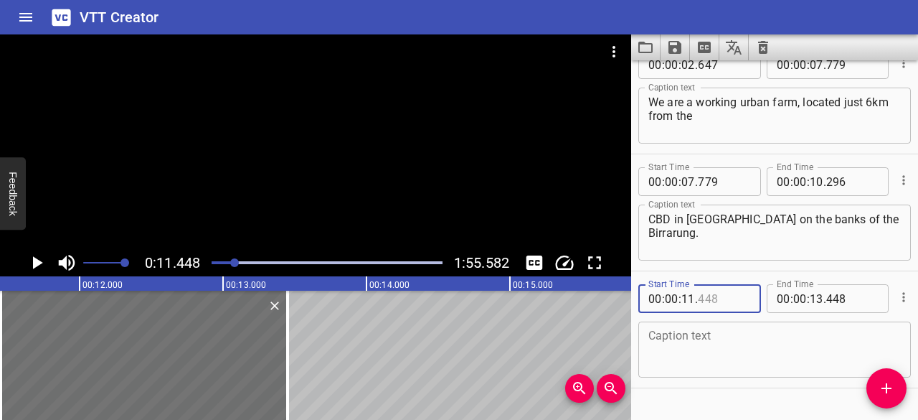
click at [741, 296] on input "number" at bounding box center [724, 298] width 52 height 29
type input "448"
click at [694, 301] on input "number" at bounding box center [688, 298] width 14 height 29
type input "10"
type input "000"
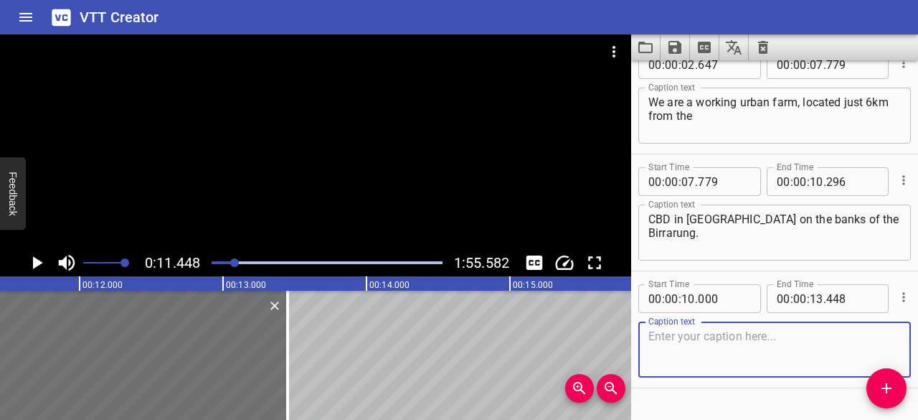
click at [747, 332] on textarea at bounding box center [774, 349] width 253 height 41
type textarea "For more than 45 years,"
